Goal: Task Accomplishment & Management: Use online tool/utility

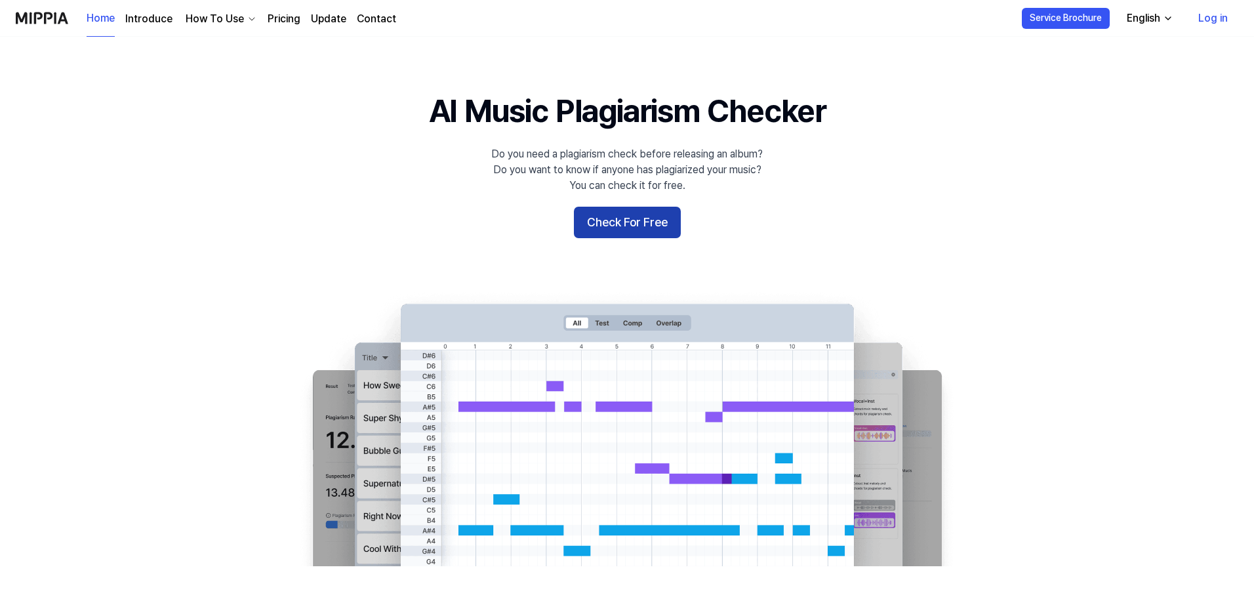
click at [666, 224] on button "Check For Free" at bounding box center [627, 222] width 107 height 31
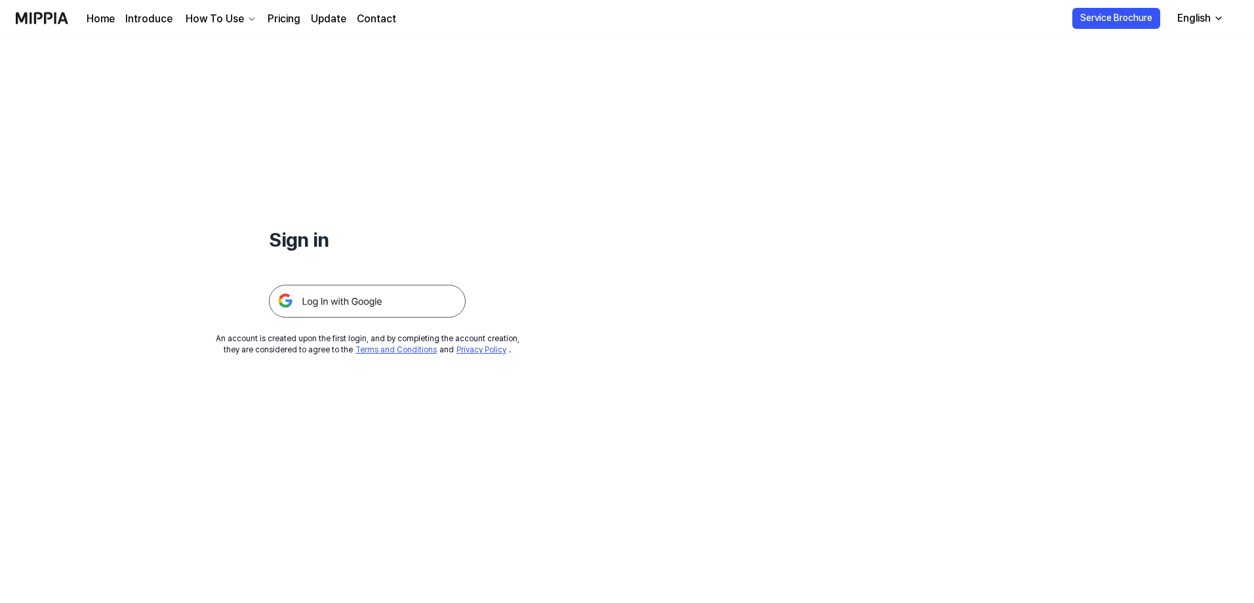
click at [374, 294] on img at bounding box center [367, 301] width 197 height 33
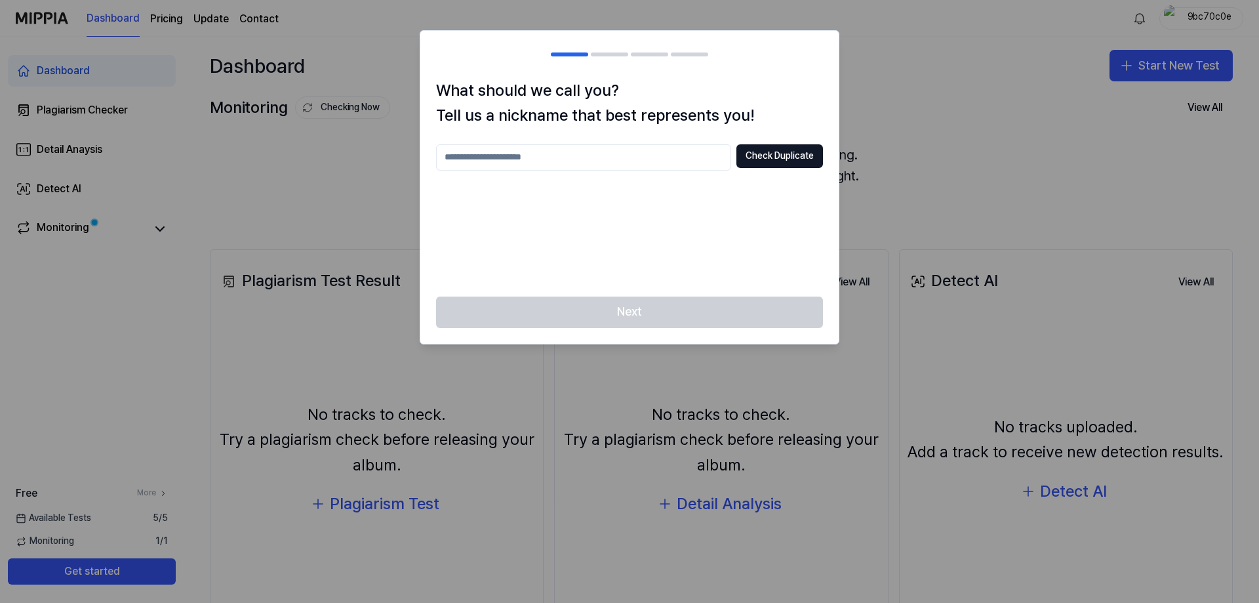
click at [650, 163] on input "text" at bounding box center [583, 157] width 295 height 26
type input "*********"
click at [761, 159] on button "Check Duplicate" at bounding box center [780, 156] width 87 height 24
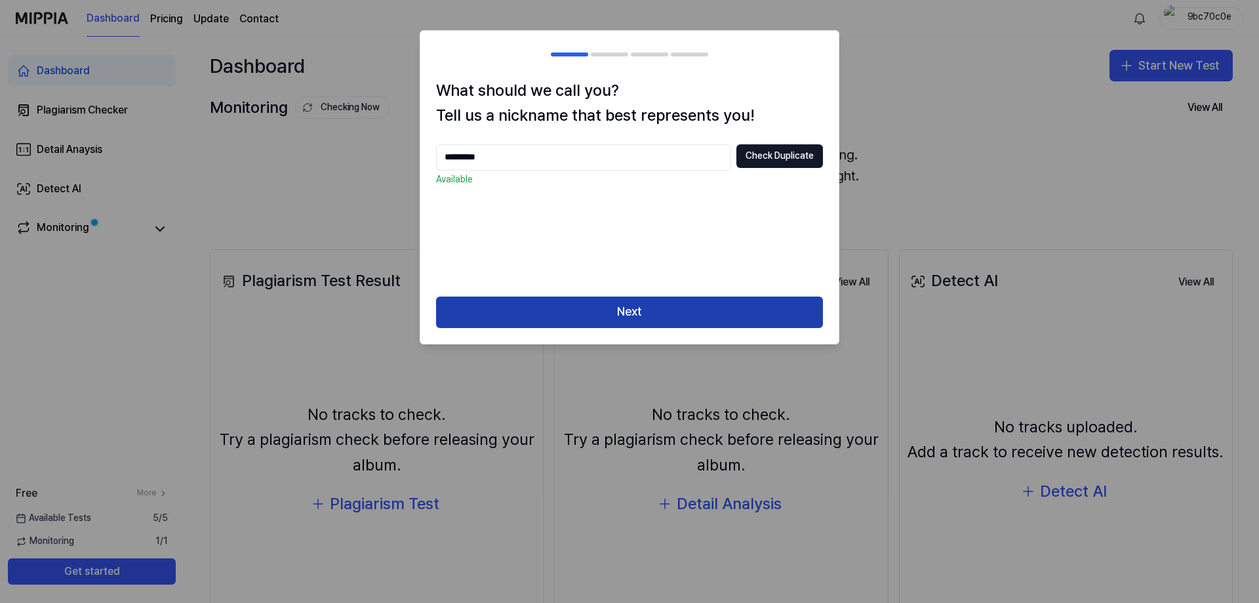
click at [670, 315] on button "Next" at bounding box center [629, 311] width 387 height 31
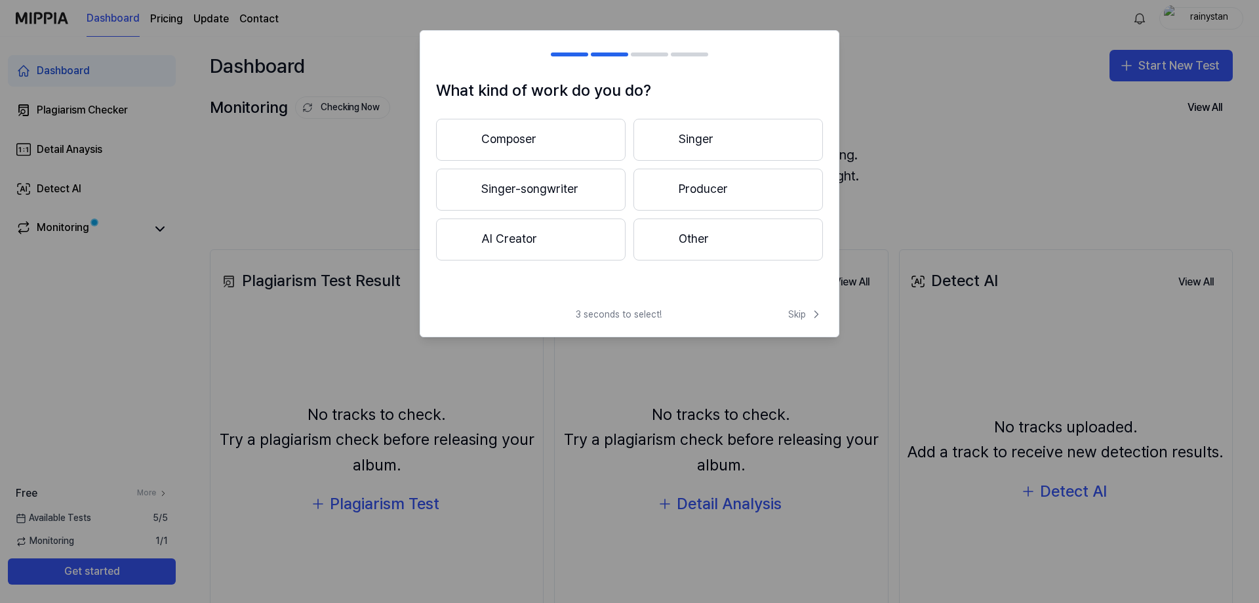
click at [679, 188] on button "Producer" at bounding box center [729, 190] width 190 height 42
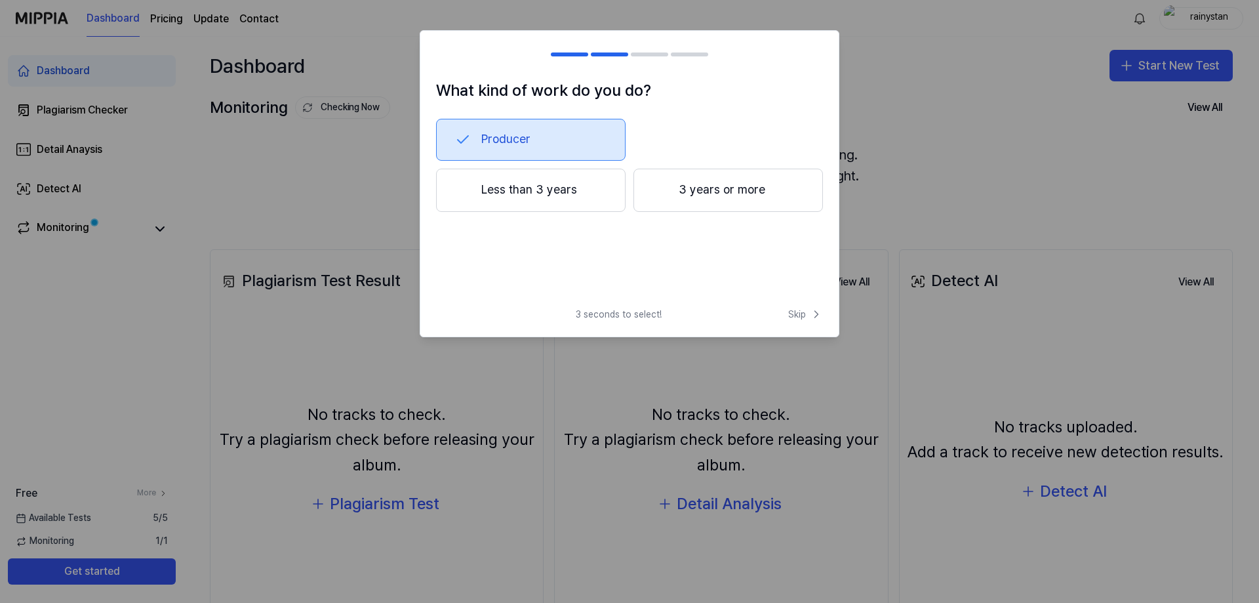
click at [596, 190] on button "Less than 3 years" at bounding box center [531, 190] width 190 height 43
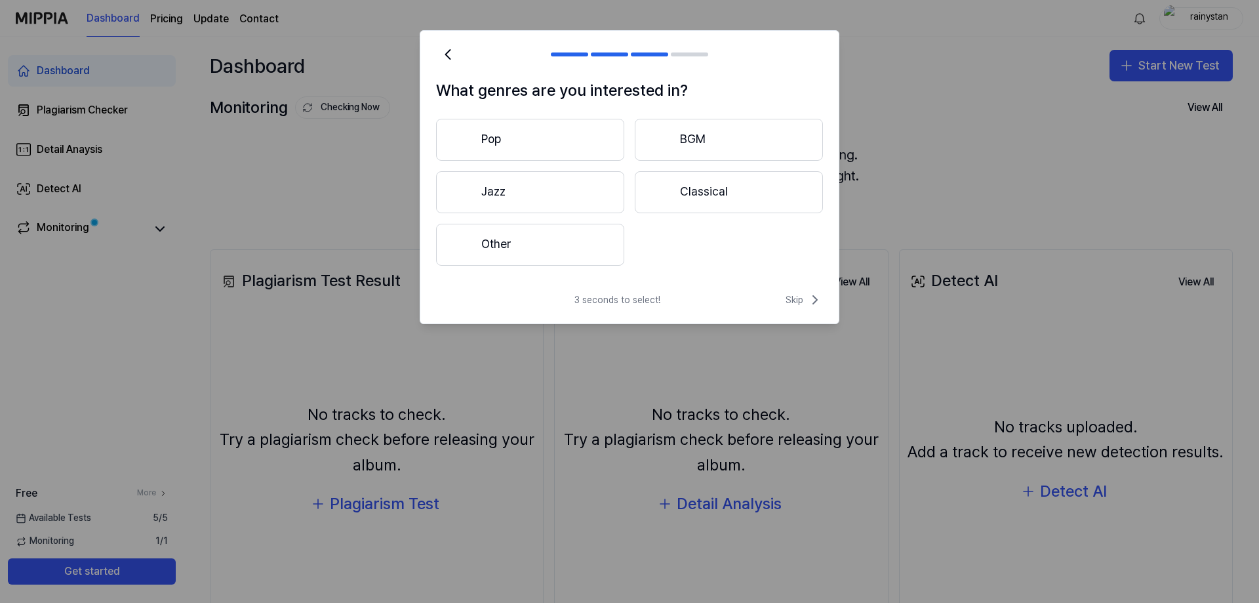
click at [583, 237] on button "Other" at bounding box center [530, 245] width 188 height 42
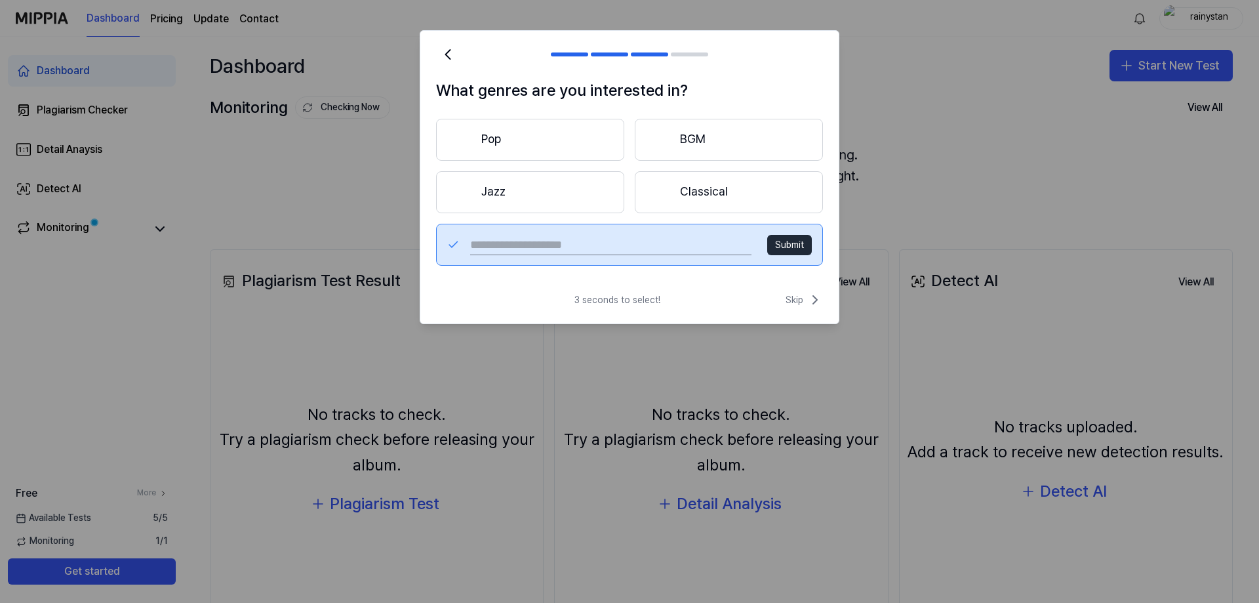
click at [583, 237] on input "text" at bounding box center [610, 244] width 281 height 21
type input "***"
click at [778, 246] on button "Submit" at bounding box center [789, 245] width 45 height 21
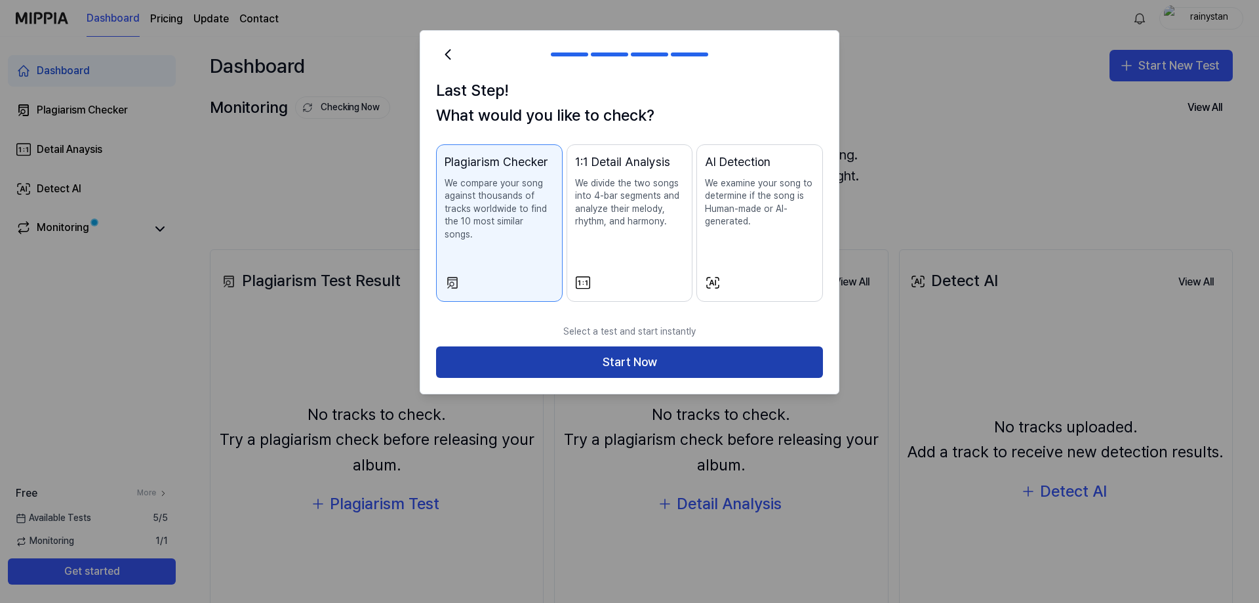
click at [686, 346] on button "Start Now" at bounding box center [629, 361] width 387 height 31
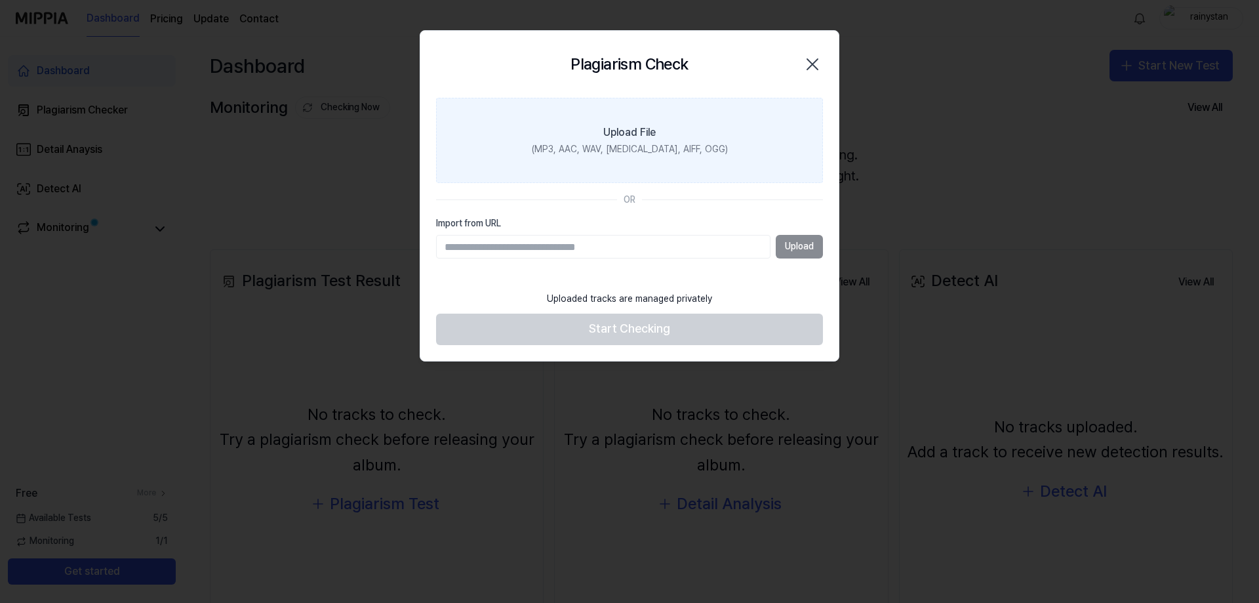
click at [654, 146] on div "(MP3, AAC, WAV, FLAC, AIFF, OGG)" at bounding box center [630, 149] width 196 height 13
click at [0, 0] on input "Upload File (MP3, AAC, WAV, FLAC, AIFF, OGG)" at bounding box center [0, 0] width 0 height 0
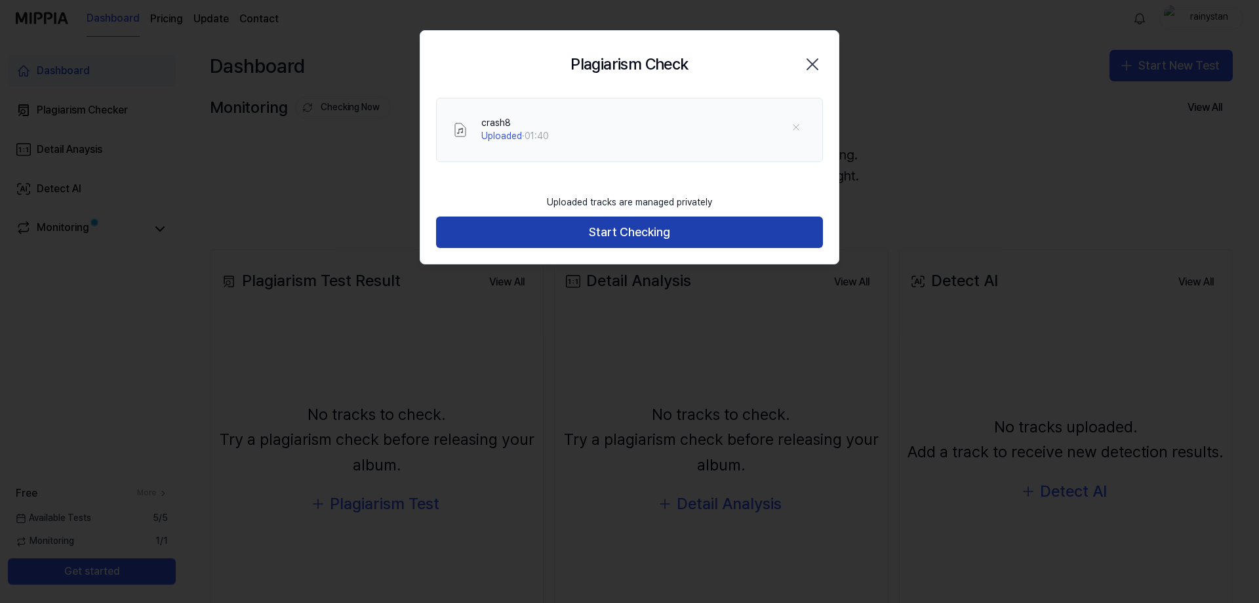
click at [557, 239] on button "Start Checking" at bounding box center [629, 231] width 387 height 31
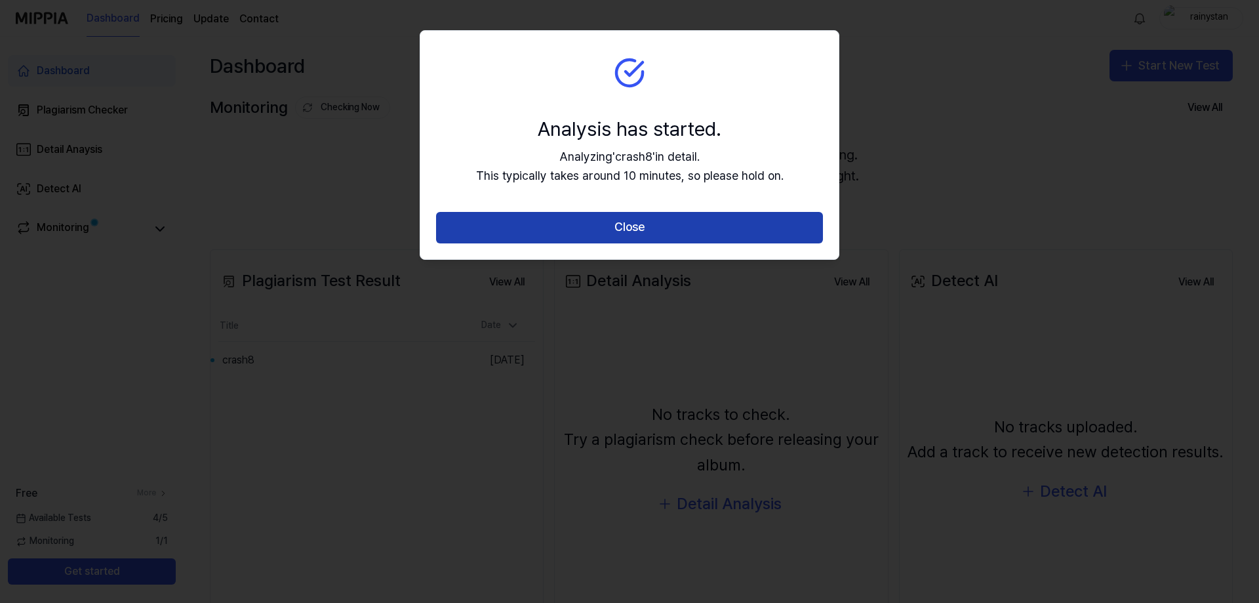
click at [531, 219] on button "Close" at bounding box center [629, 227] width 387 height 31
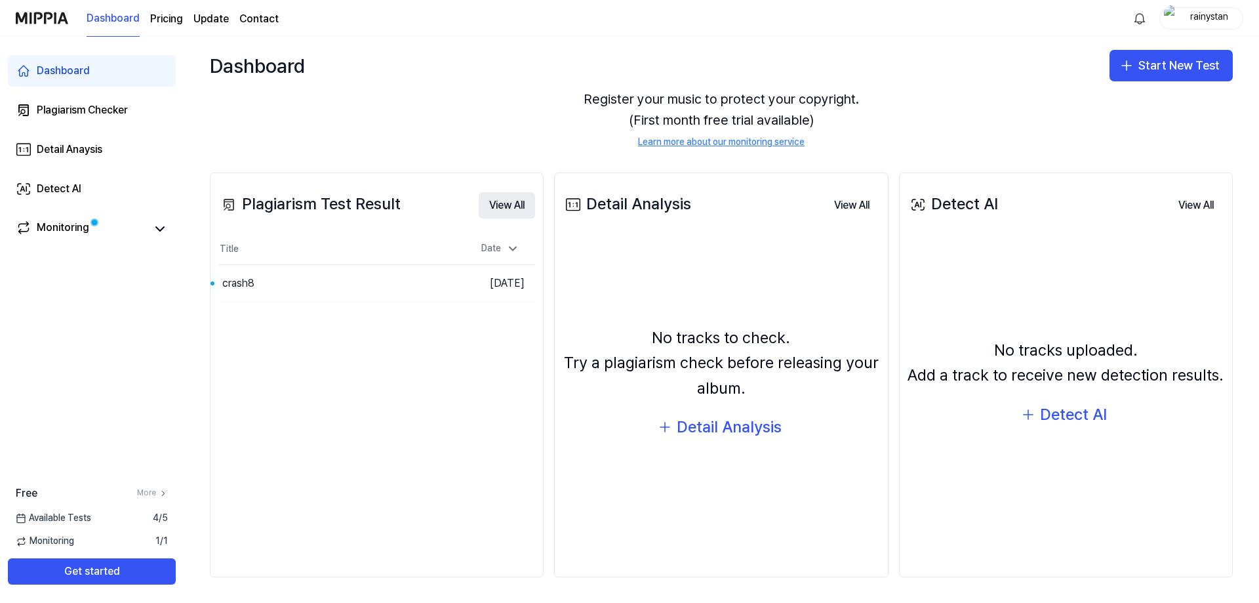
scroll to position [77, 0]
click at [326, 293] on div "crash8" at bounding box center [298, 282] width 161 height 37
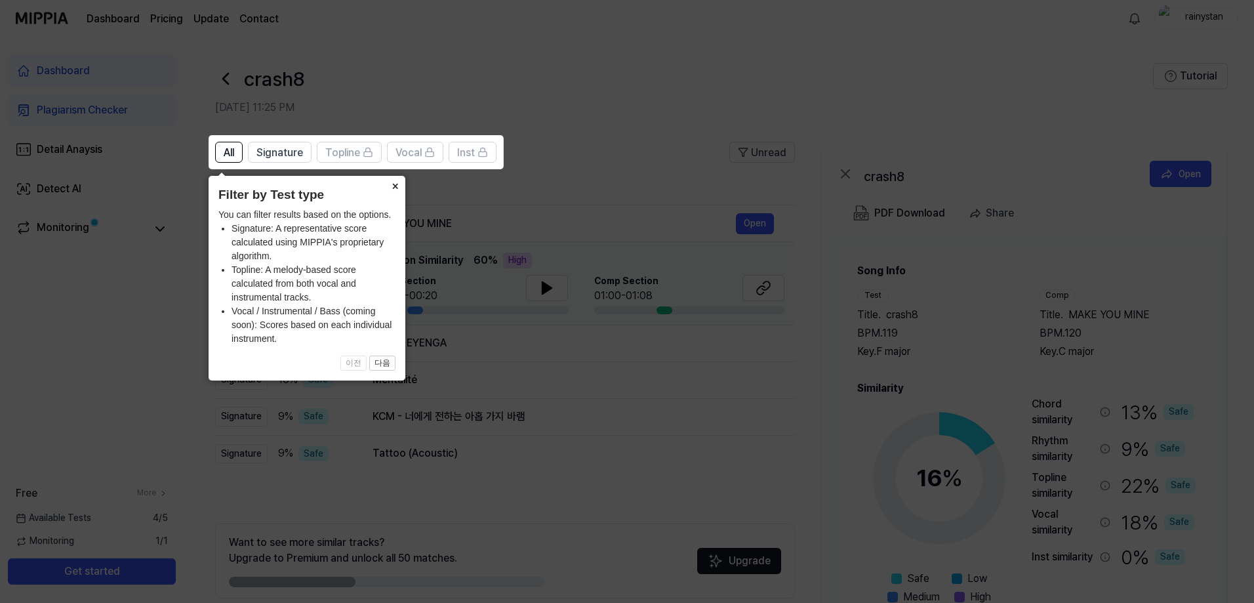
click at [390, 187] on button "×" at bounding box center [394, 185] width 21 height 18
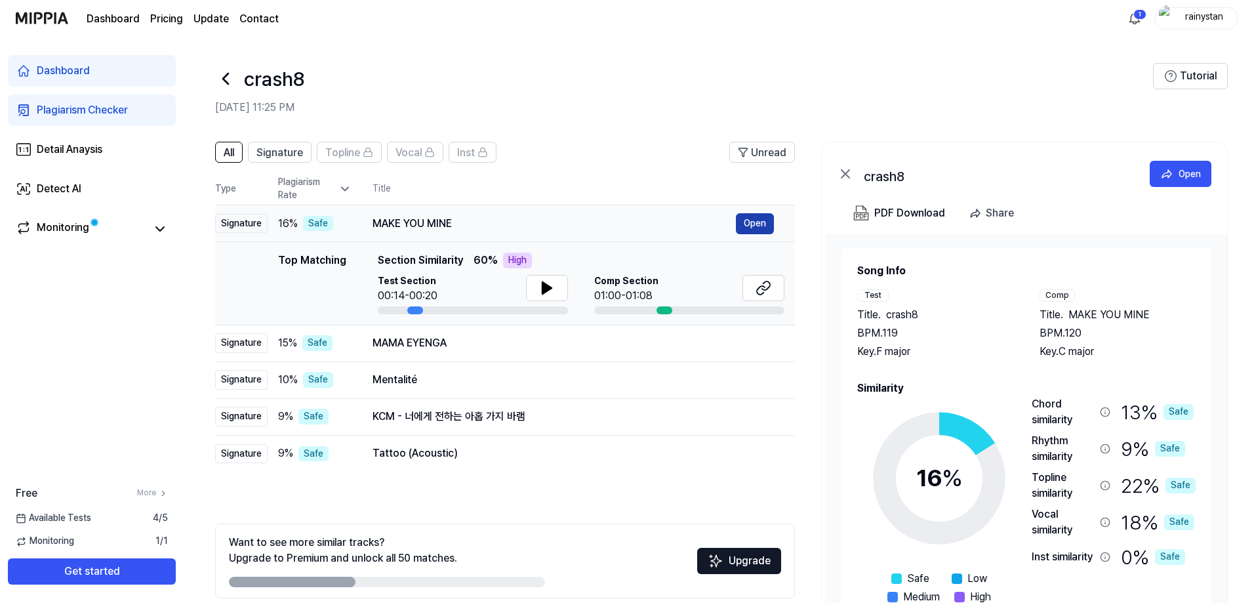
click at [748, 224] on button "Open" at bounding box center [755, 223] width 38 height 21
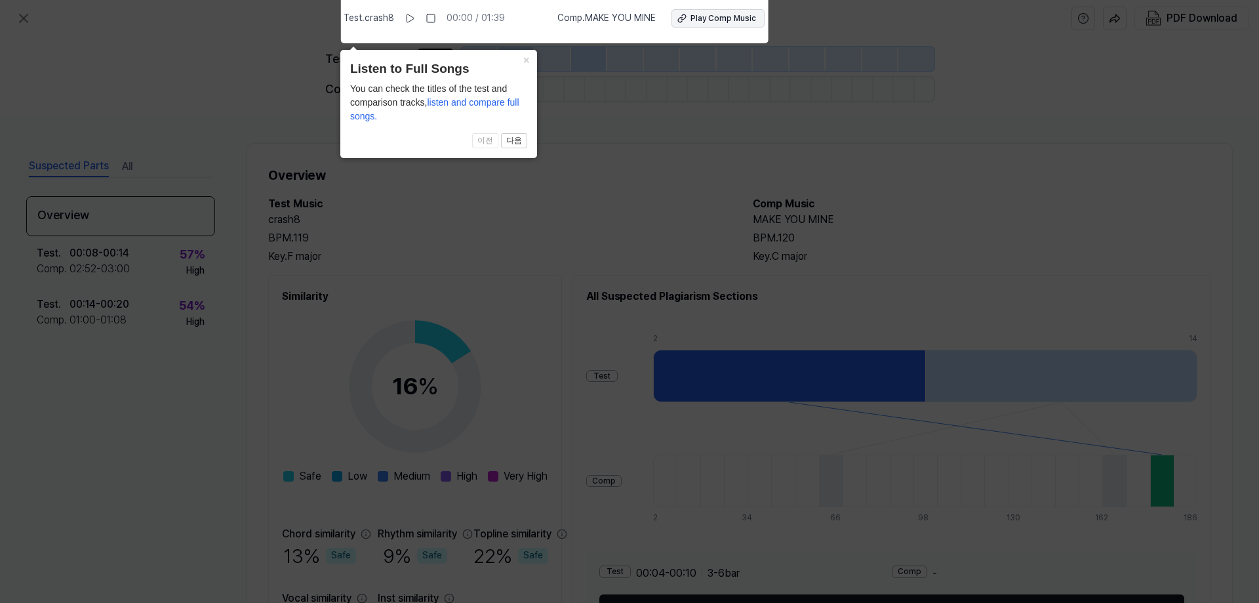
click at [689, 16] on button "Play Comp Music" at bounding box center [718, 18] width 93 height 18
click at [525, 58] on button "×" at bounding box center [526, 59] width 21 height 18
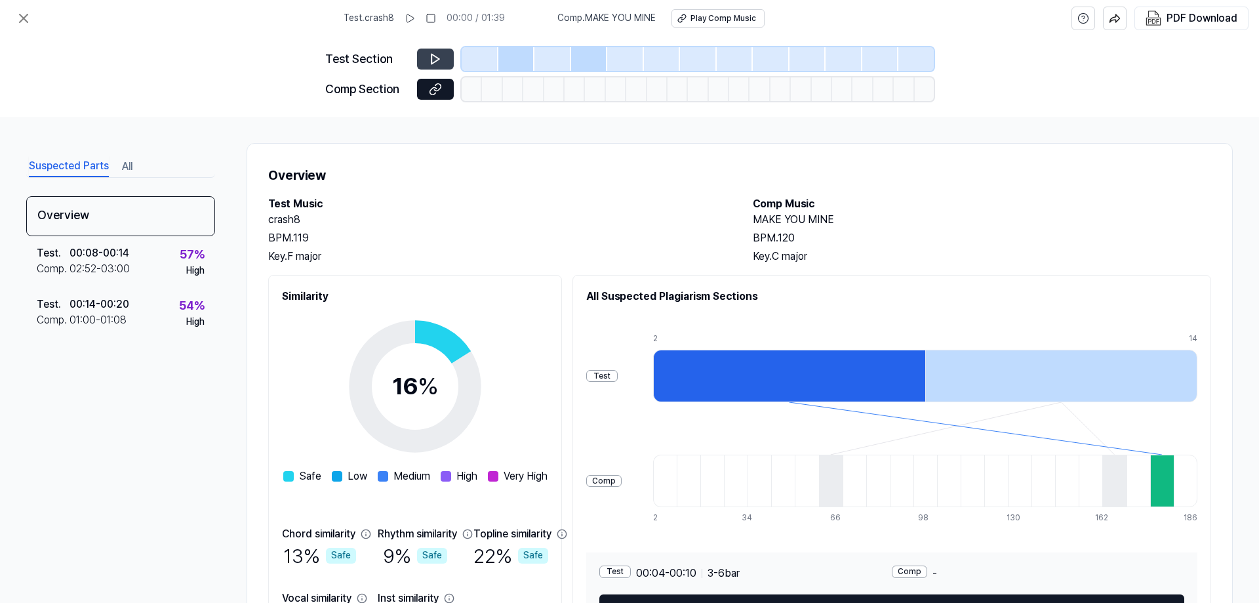
click at [443, 58] on button at bounding box center [435, 59] width 37 height 21
click at [432, 64] on icon at bounding box center [436, 59] width 8 height 10
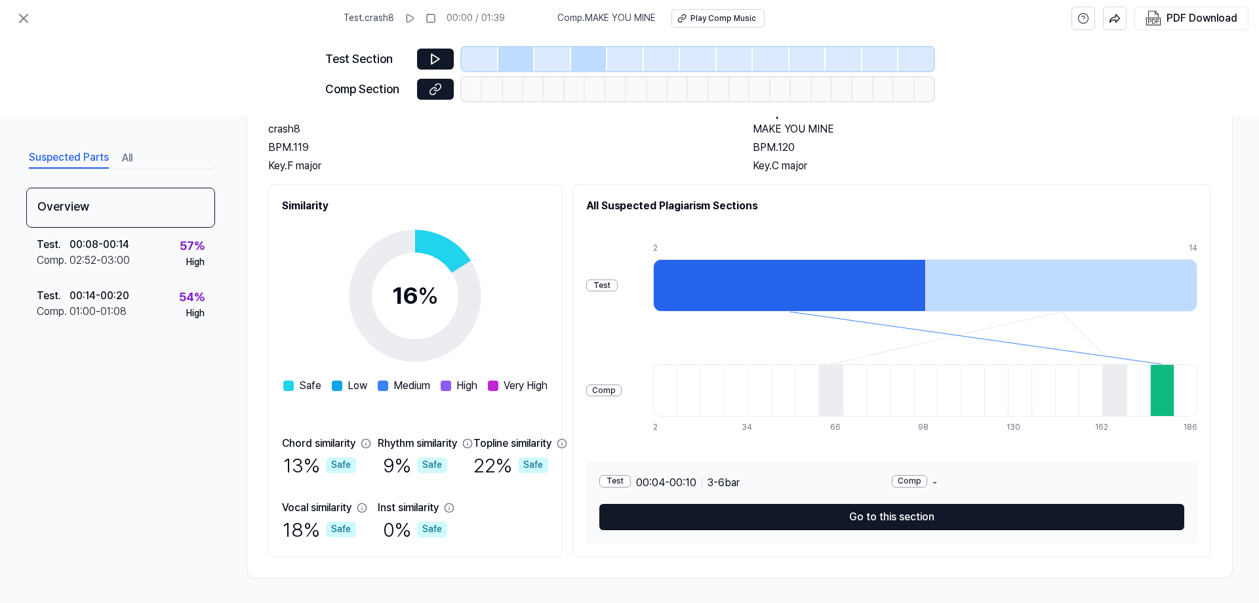
scroll to position [92, 0]
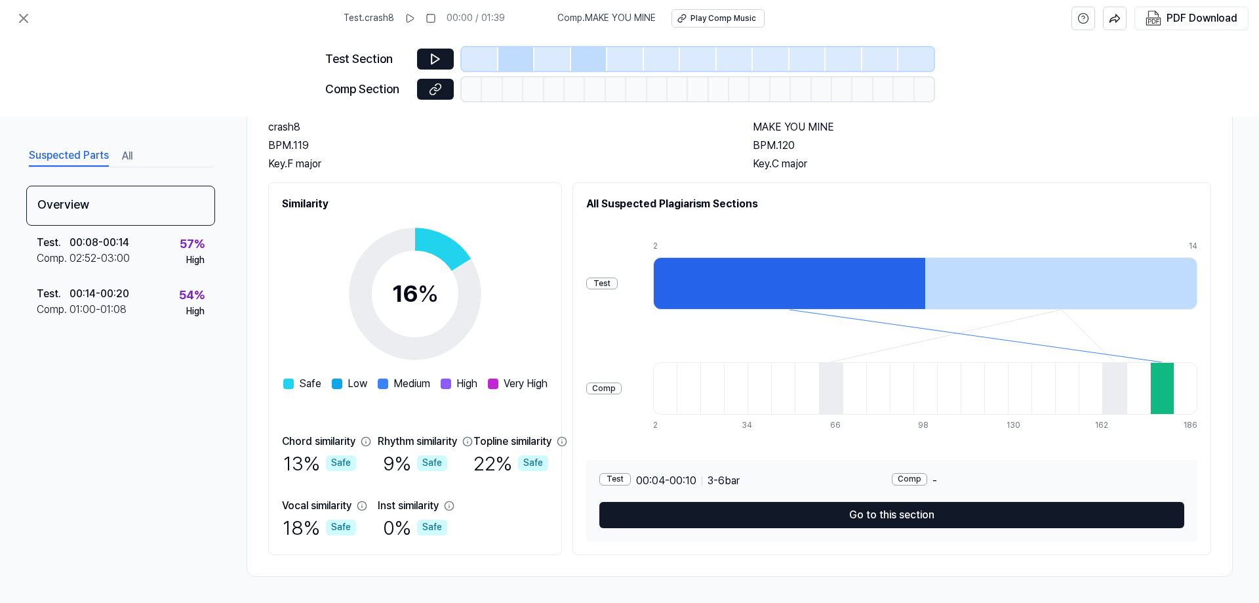
click at [771, 516] on button "Go to this section" at bounding box center [891, 515] width 585 height 26
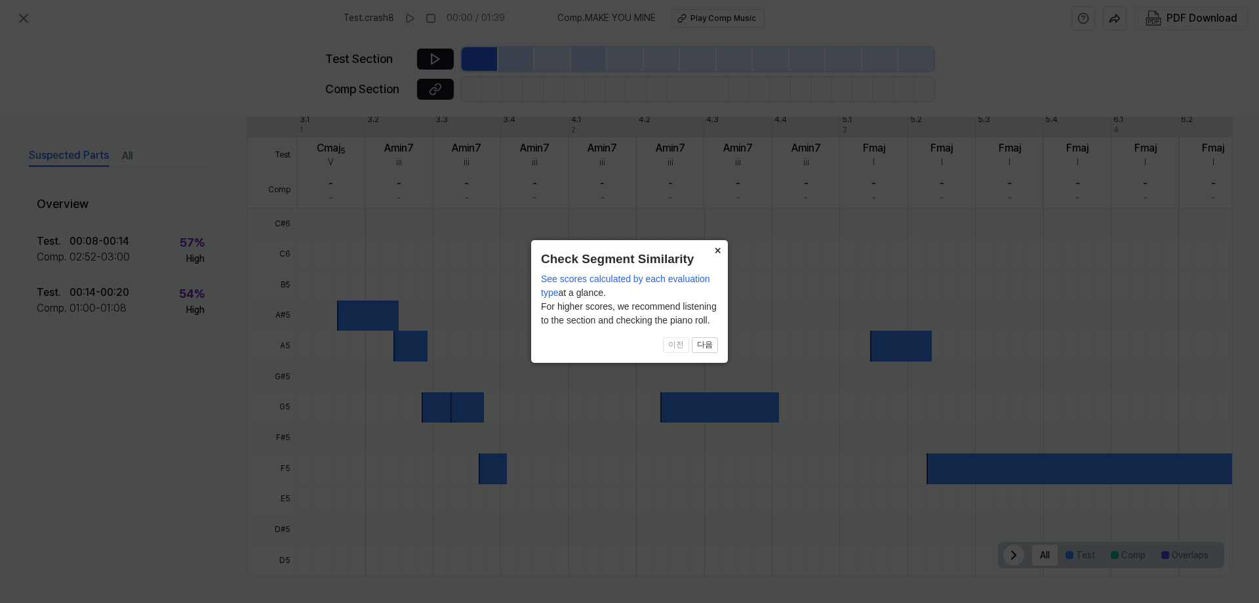
click at [716, 249] on button "×" at bounding box center [717, 249] width 21 height 18
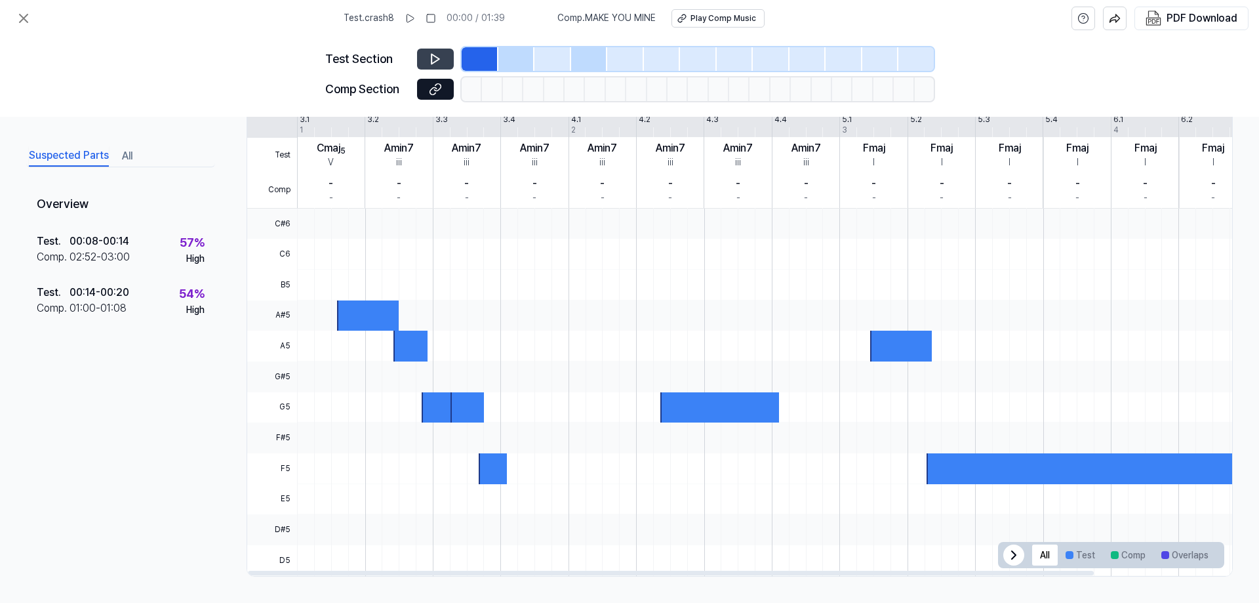
click at [431, 65] on icon at bounding box center [435, 58] width 13 height 13
click at [444, 89] on button at bounding box center [435, 89] width 37 height 21
click at [26, 19] on icon at bounding box center [24, 18] width 16 height 16
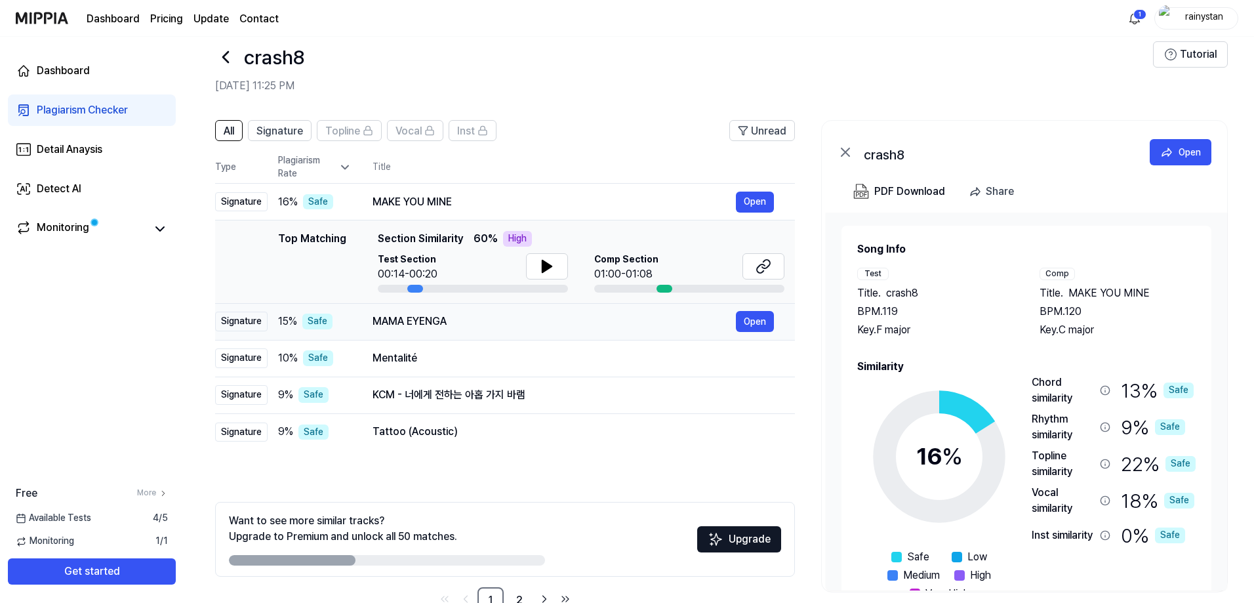
scroll to position [58, 0]
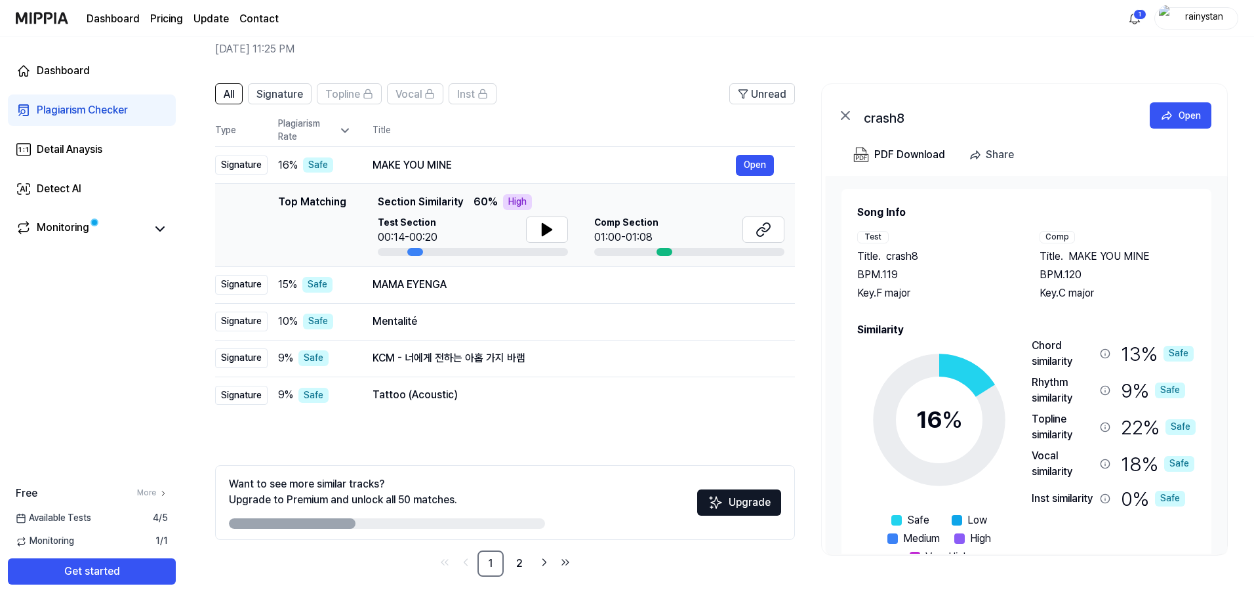
drag, startPoint x: 331, startPoint y: 525, endPoint x: 411, endPoint y: 526, distance: 80.0
click at [408, 526] on div at bounding box center [387, 523] width 316 height 10
click at [514, 559] on link "2" at bounding box center [519, 563] width 26 height 26
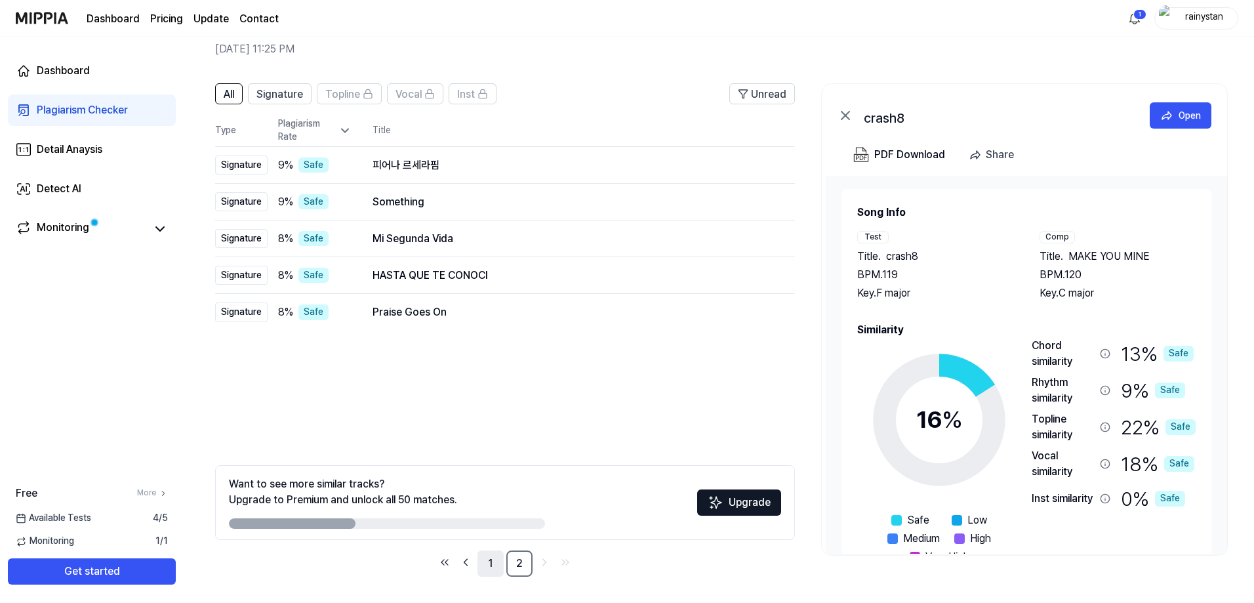
click at [492, 559] on link "1" at bounding box center [490, 563] width 26 height 26
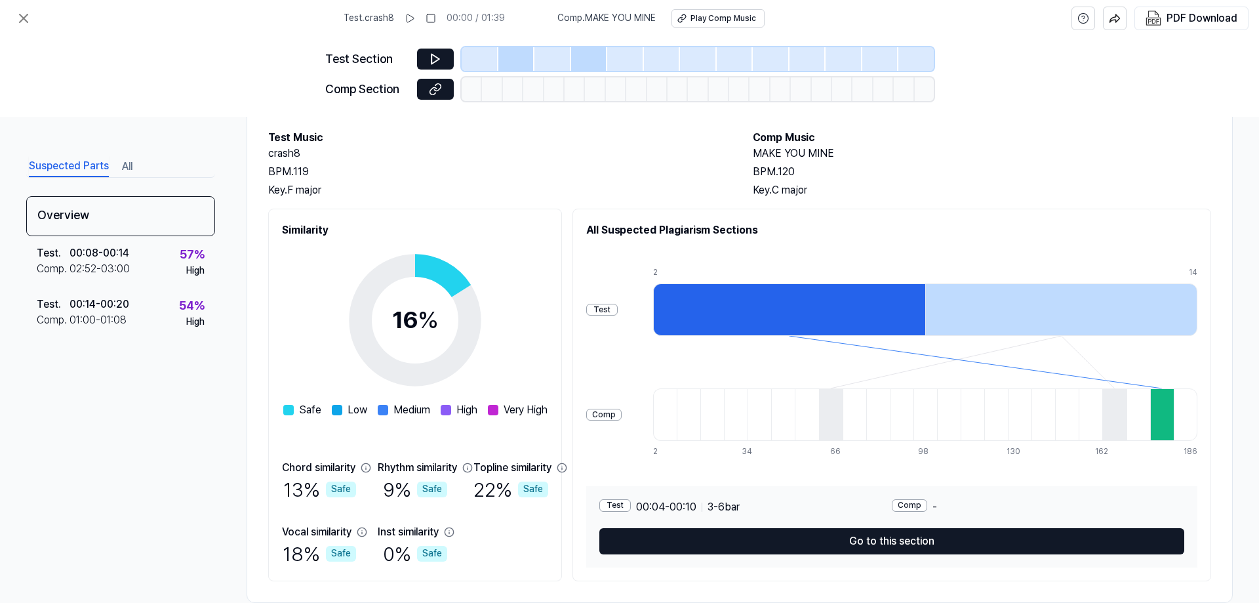
scroll to position [92, 0]
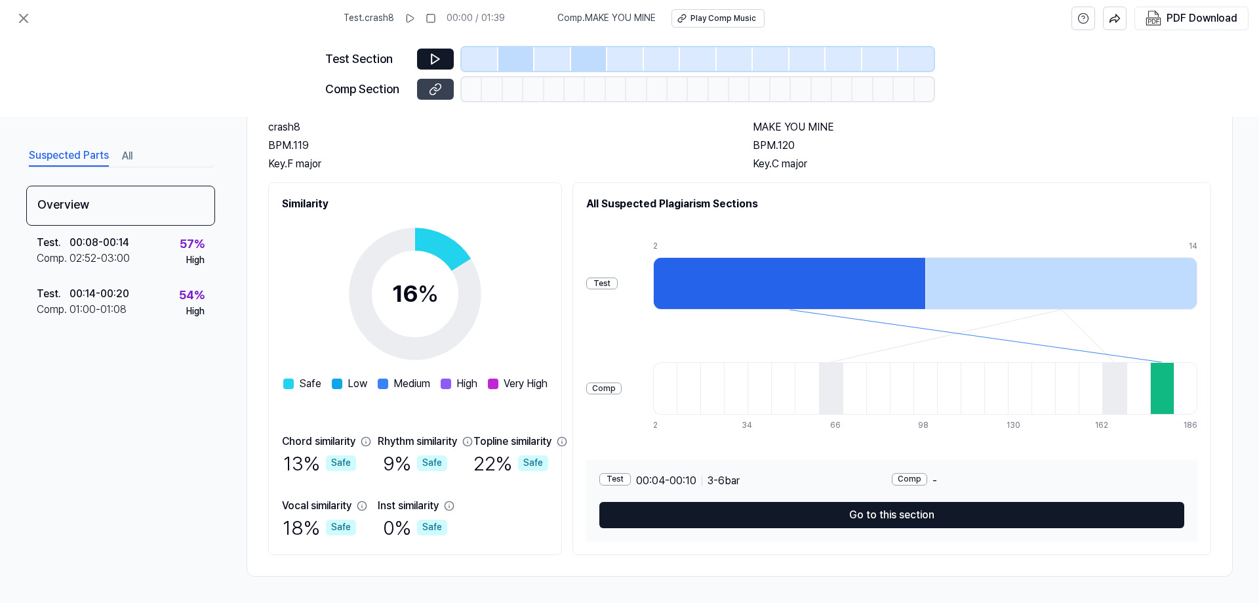
click at [447, 93] on button at bounding box center [435, 89] width 37 height 21
click at [528, 93] on div at bounding box center [533, 89] width 20 height 24
click at [440, 60] on icon at bounding box center [435, 58] width 13 height 13
click at [439, 62] on icon at bounding box center [435, 58] width 13 height 13
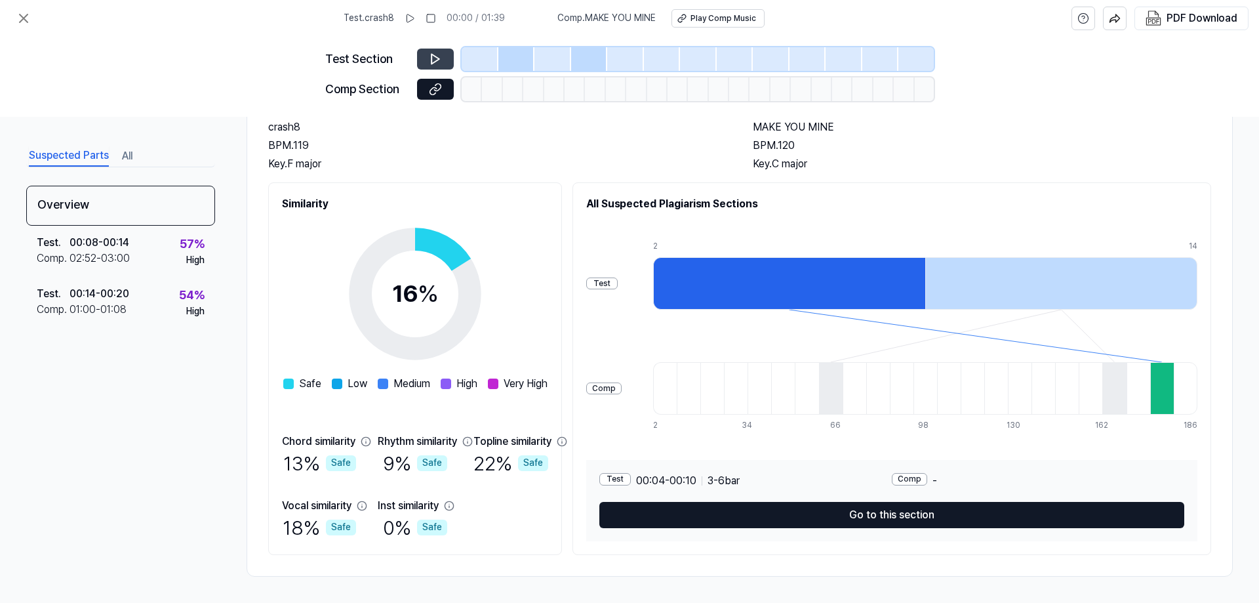
click at [439, 62] on icon at bounding box center [435, 58] width 13 height 13
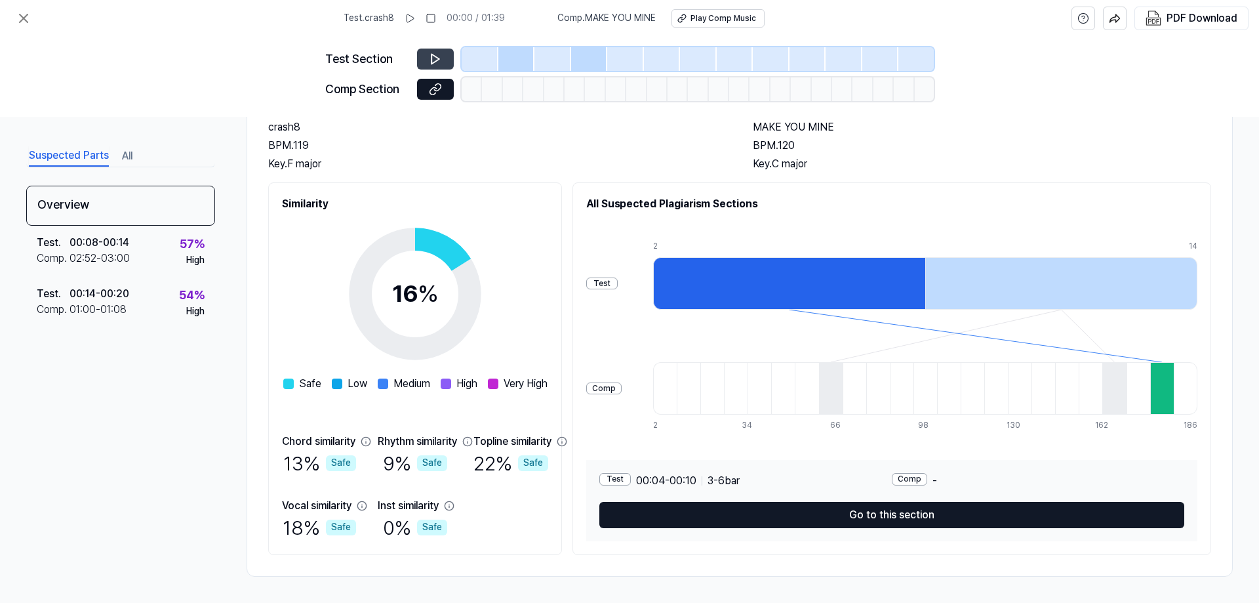
click at [439, 62] on icon at bounding box center [435, 58] width 13 height 13
click at [123, 251] on div "02:52 - 03:00" at bounding box center [100, 259] width 60 height 16
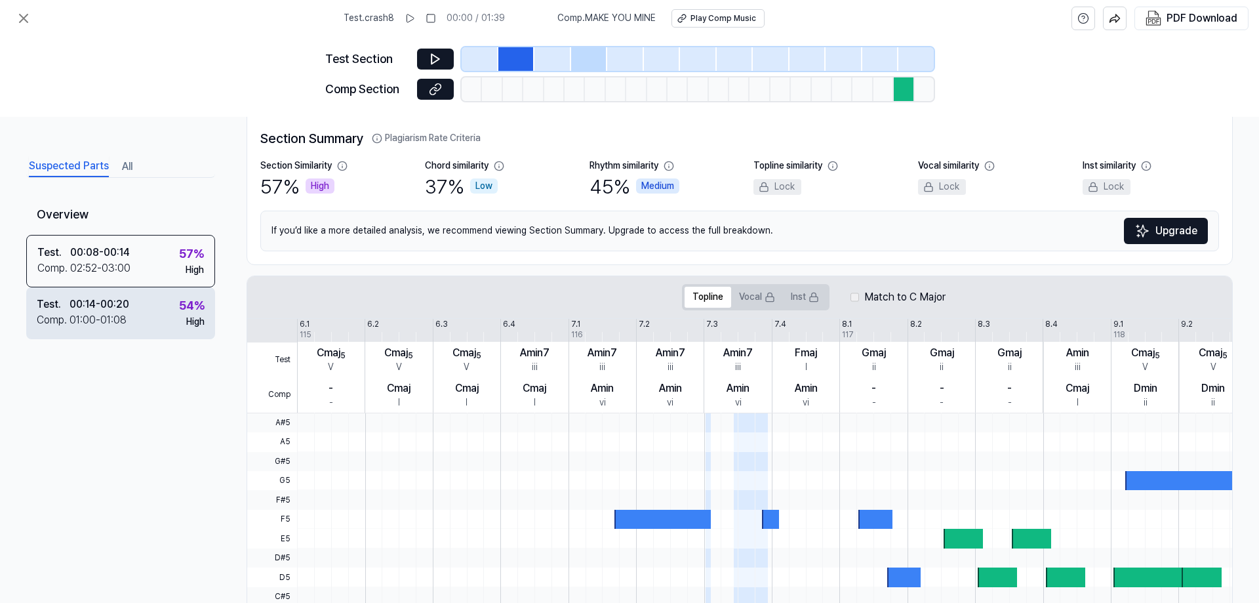
click at [140, 304] on div "Test . 00:14 - 00:20 Comp . 01:00 - 01:08 54 % High" at bounding box center [120, 312] width 189 height 51
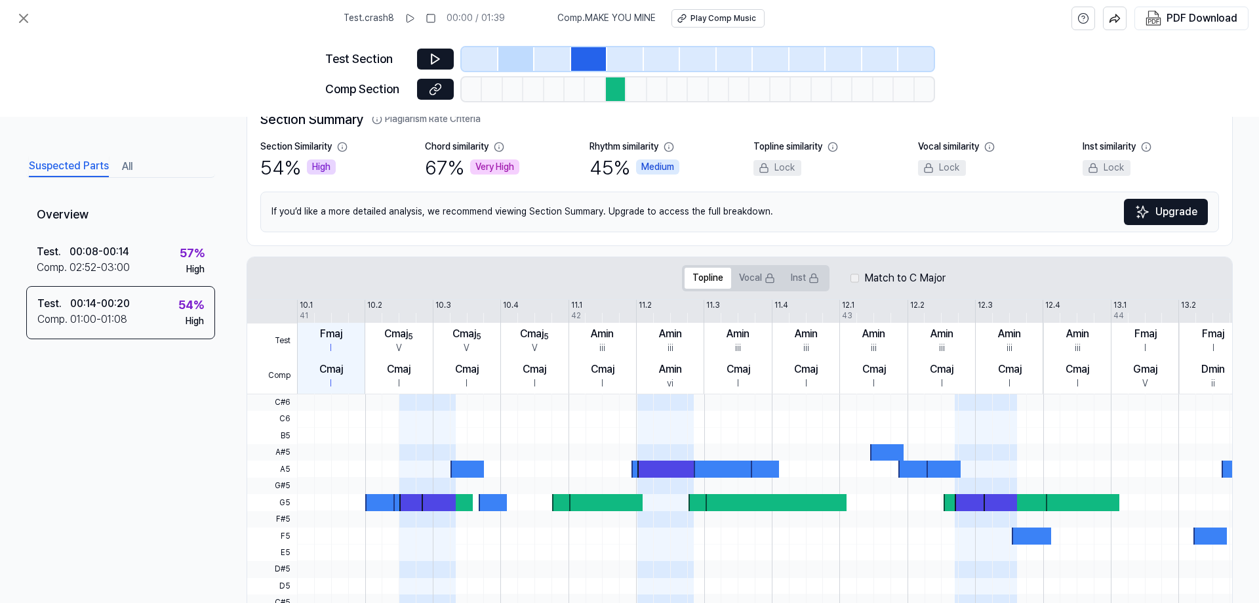
scroll to position [0, 0]
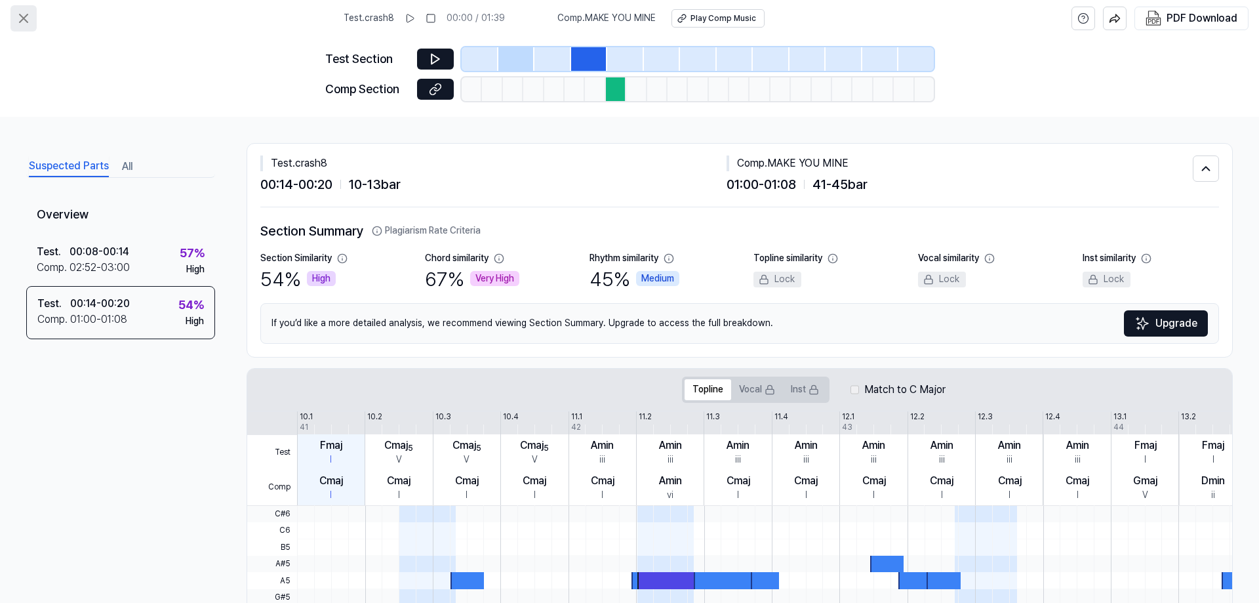
click at [26, 12] on icon at bounding box center [24, 18] width 16 height 16
click at [31, 21] on icon at bounding box center [24, 18] width 16 height 16
click at [28, 26] on button at bounding box center [23, 18] width 26 height 26
